Goal: Task Accomplishment & Management: Manage account settings

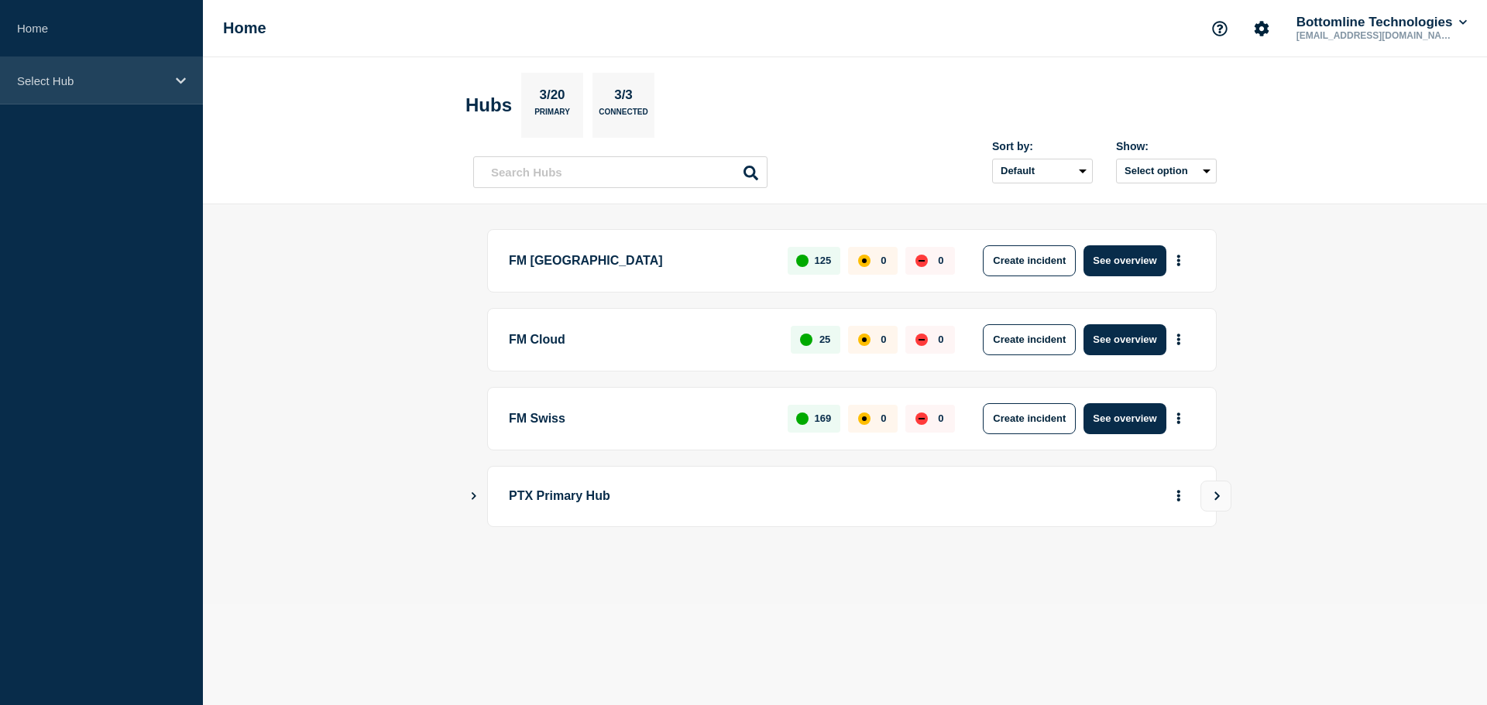
click at [70, 84] on p "Select Hub" at bounding box center [91, 80] width 149 height 13
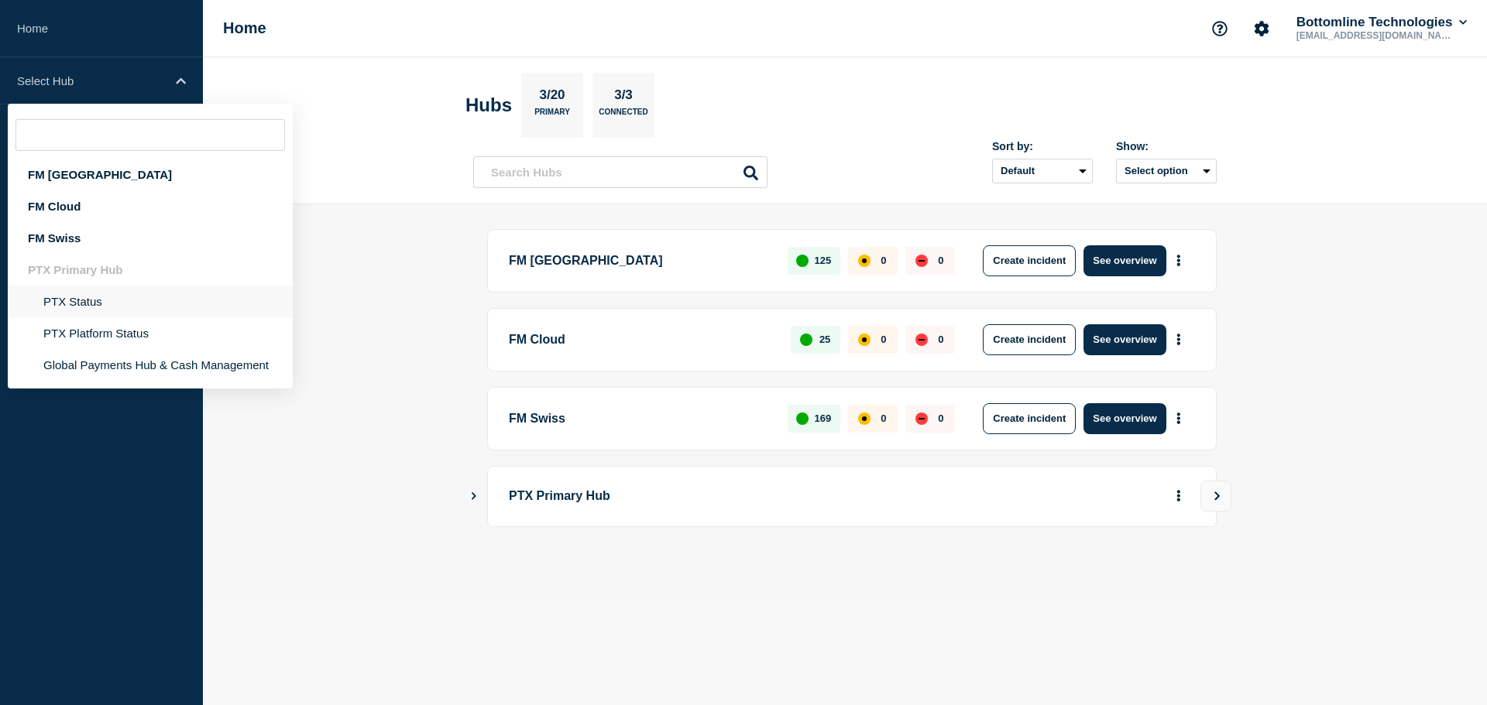
click at [100, 317] on li "PTX Status" at bounding box center [150, 333] width 285 height 32
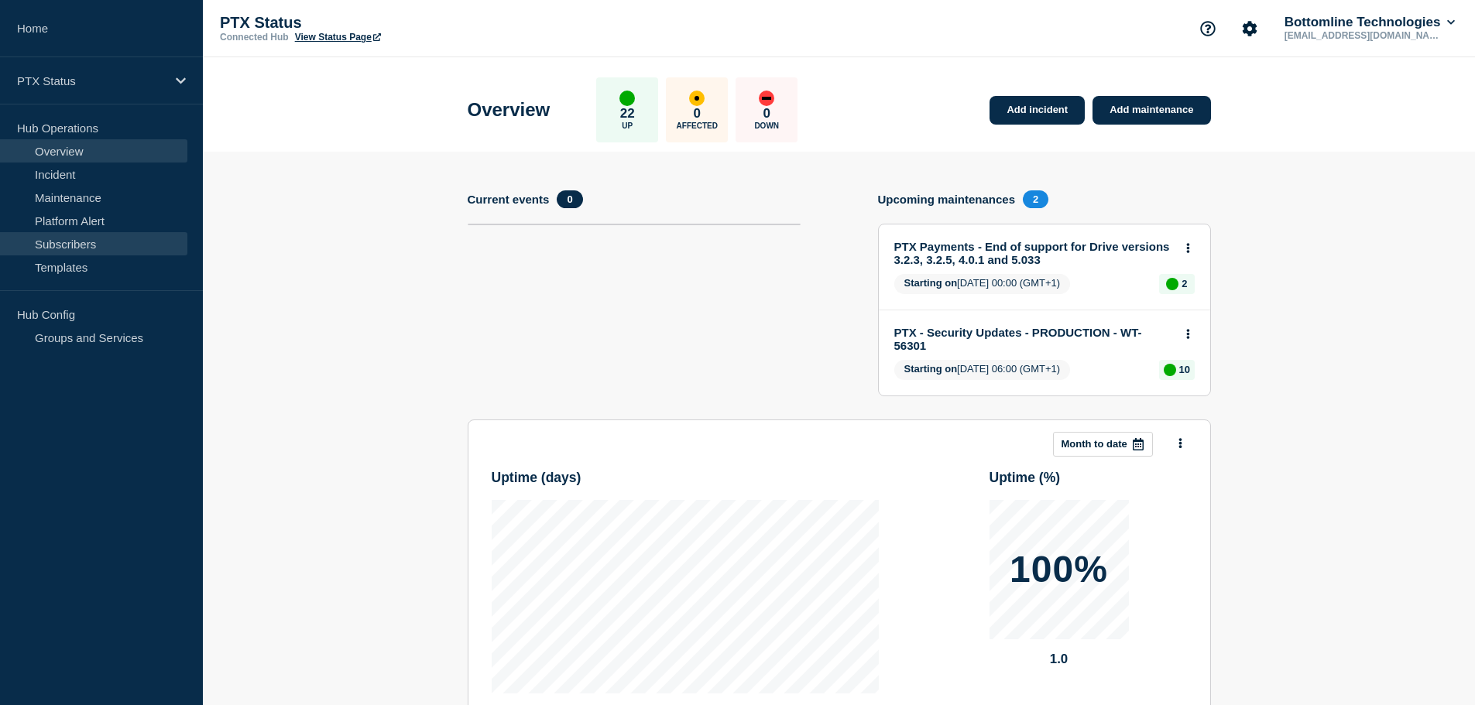
click at [84, 239] on link "Subscribers" at bounding box center [93, 243] width 187 height 23
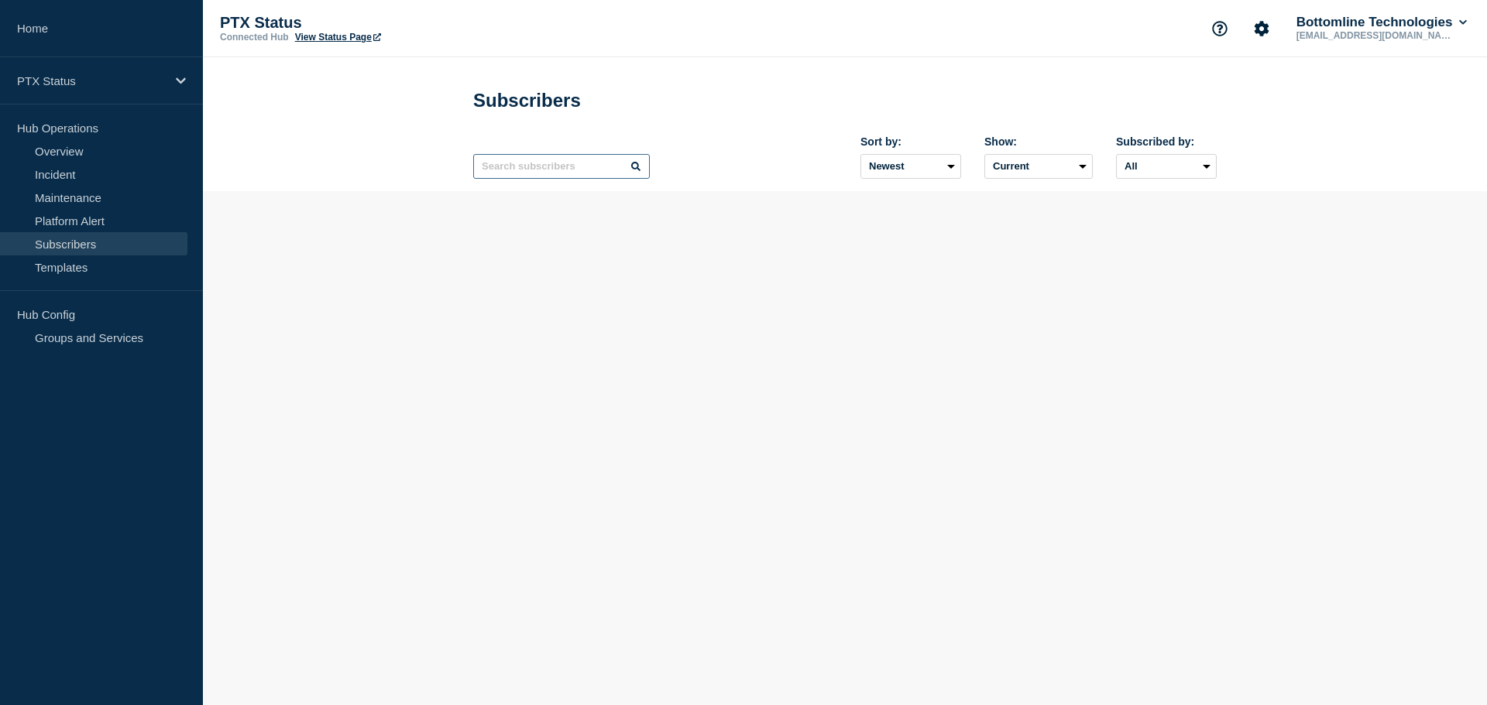
click at [584, 176] on input "text" at bounding box center [561, 166] width 177 height 25
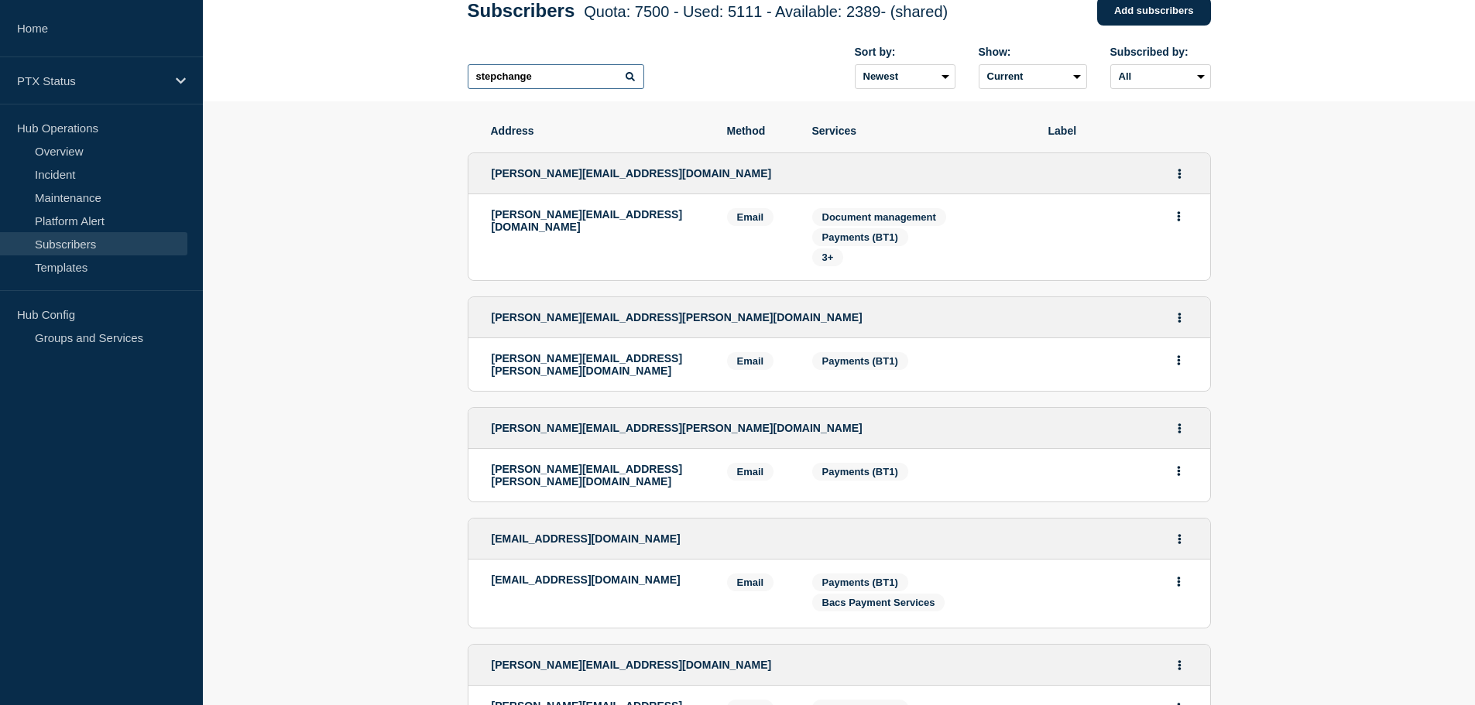
scroll to position [85, 0]
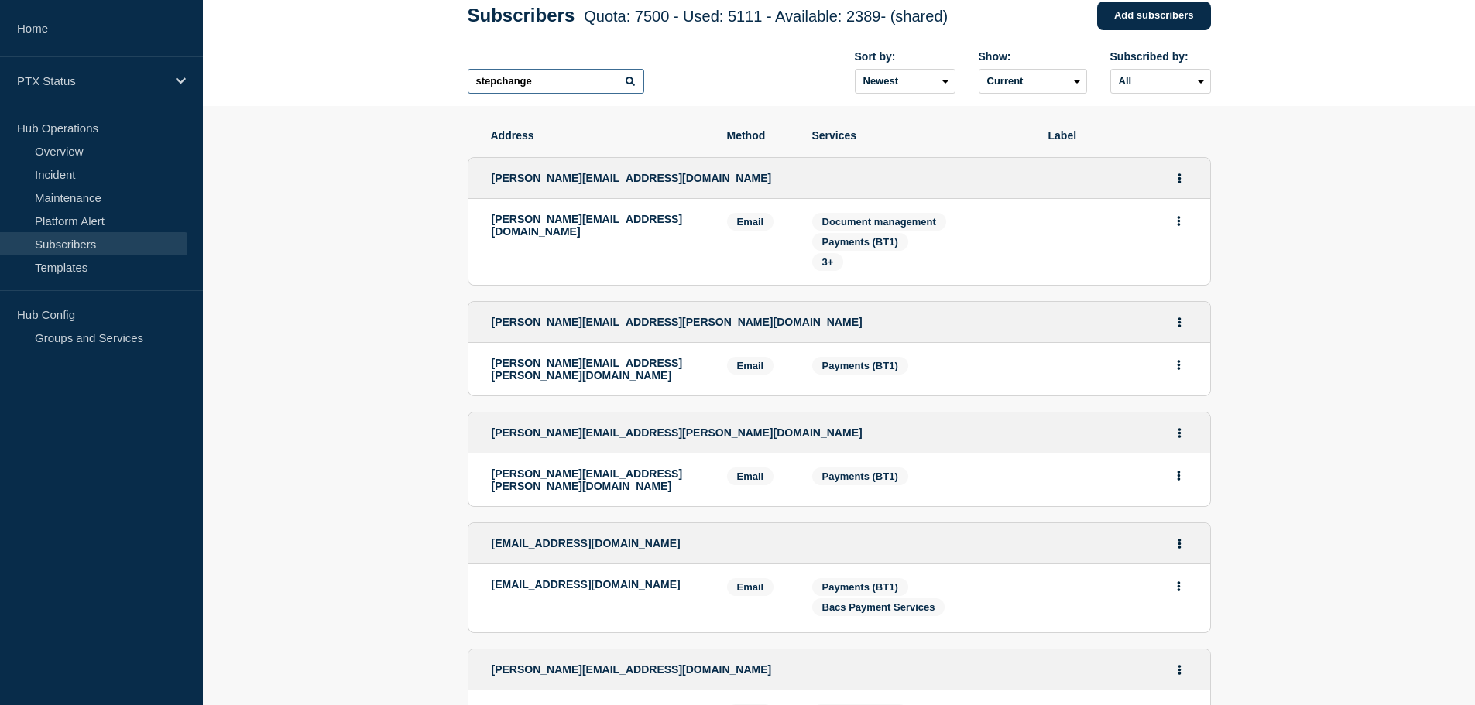
type input "stepchange"
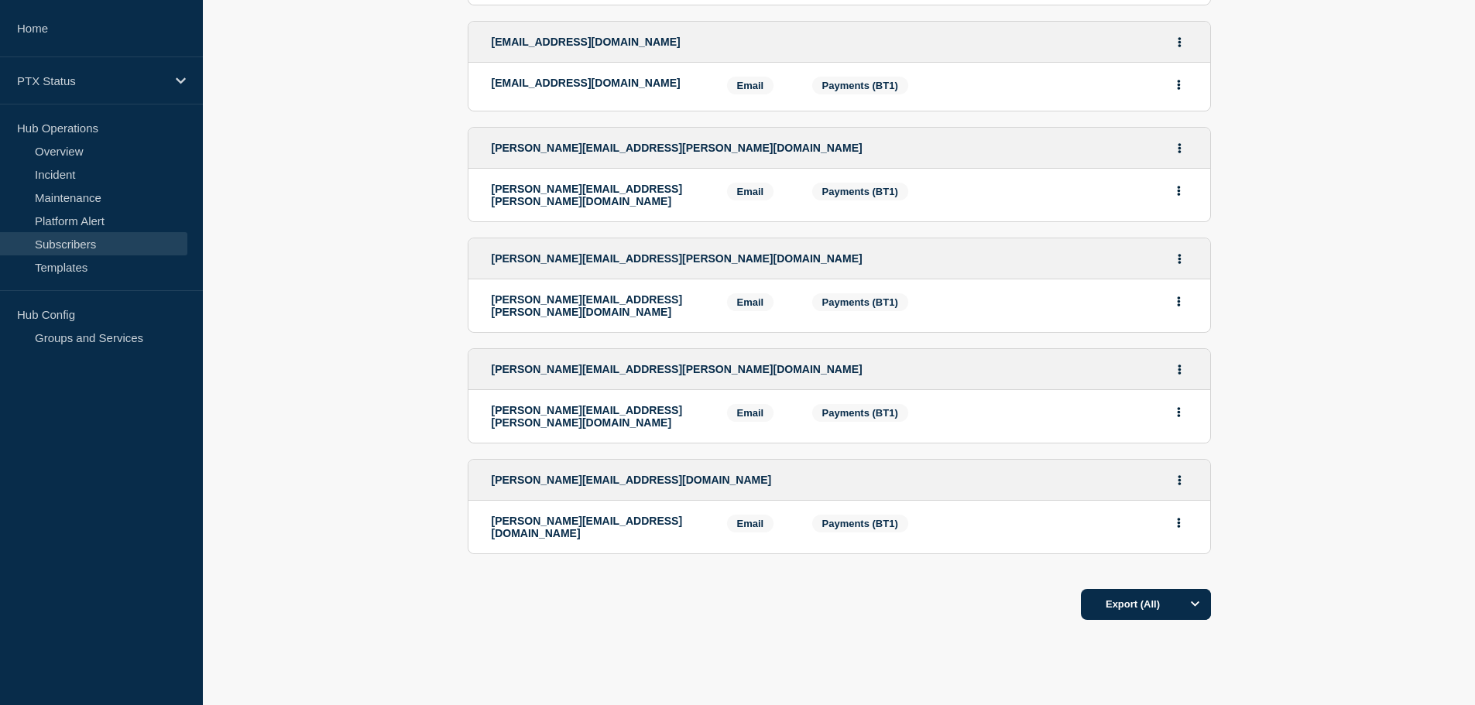
scroll to position [1169, 0]
